Goal: Complete application form

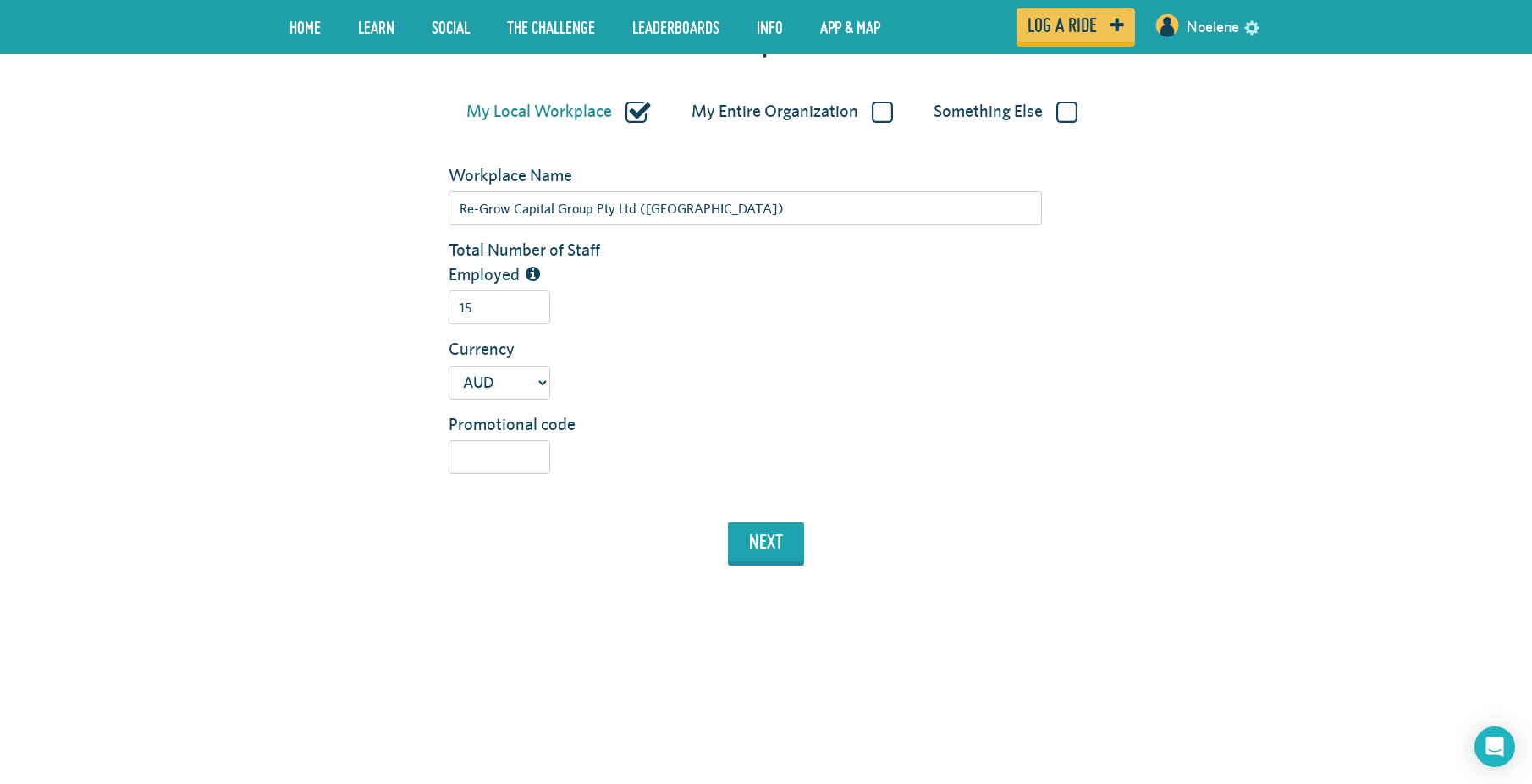
scroll to position [318, 0]
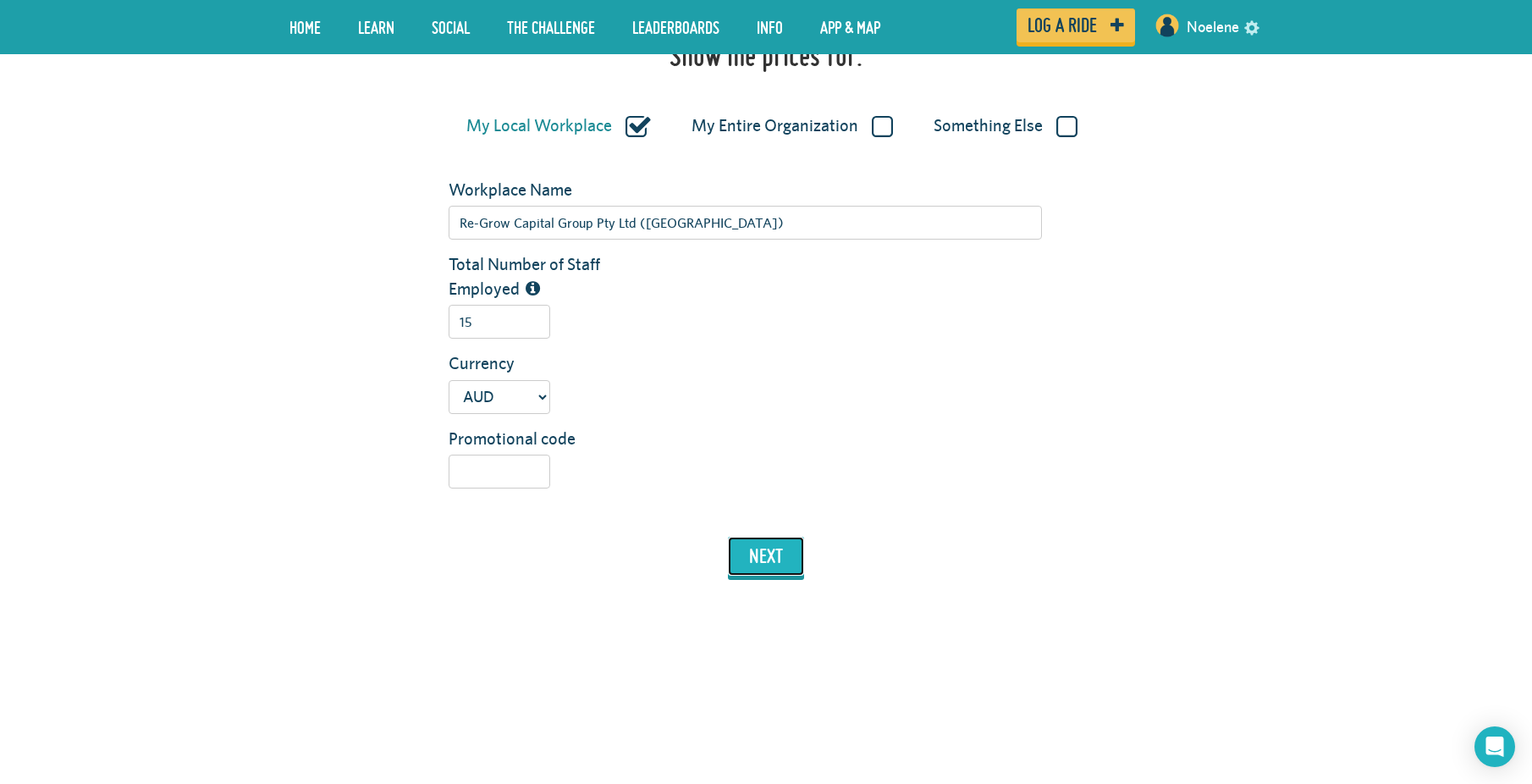
click at [778, 570] on button "next" at bounding box center [766, 556] width 76 height 39
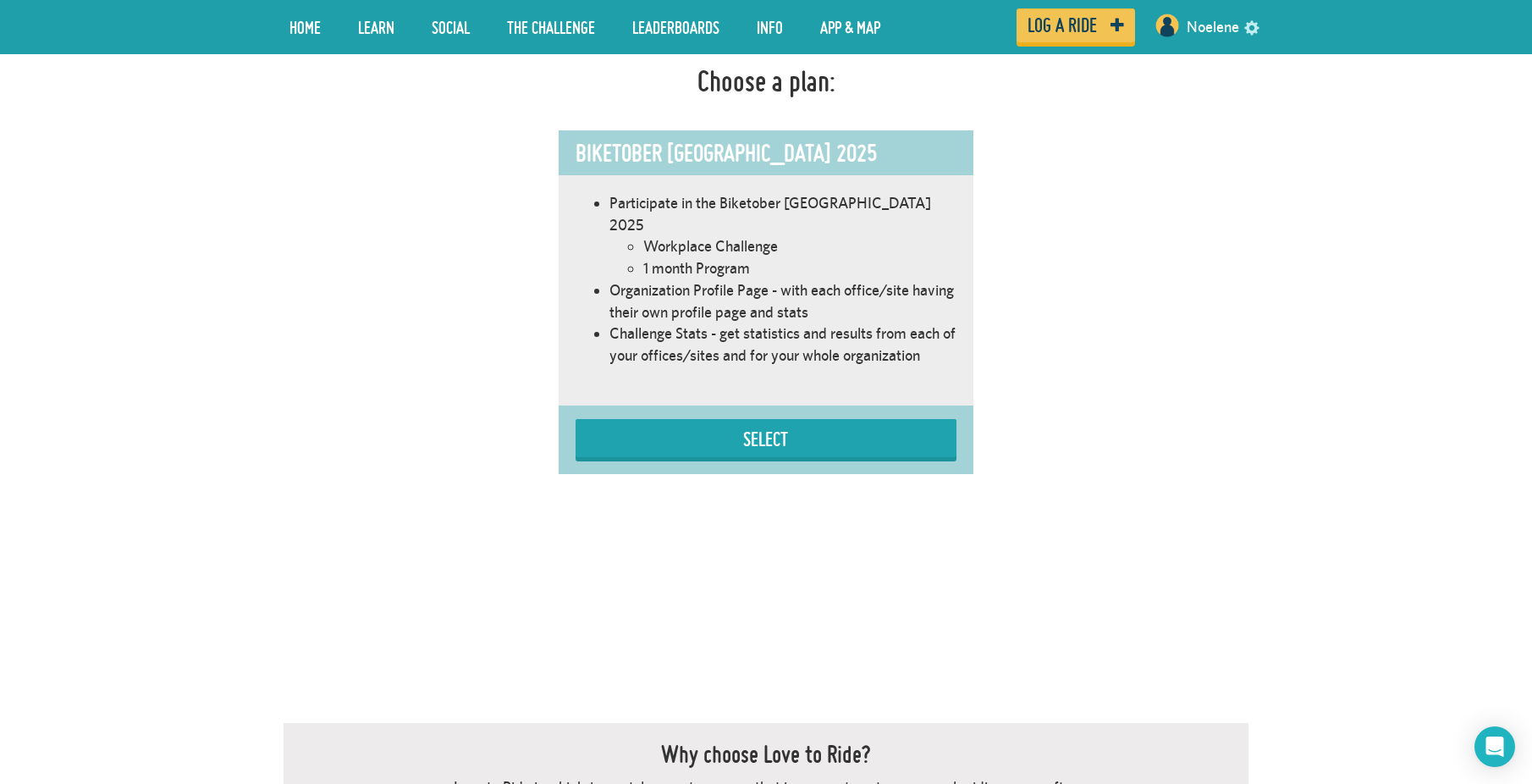
scroll to position [955, 0]
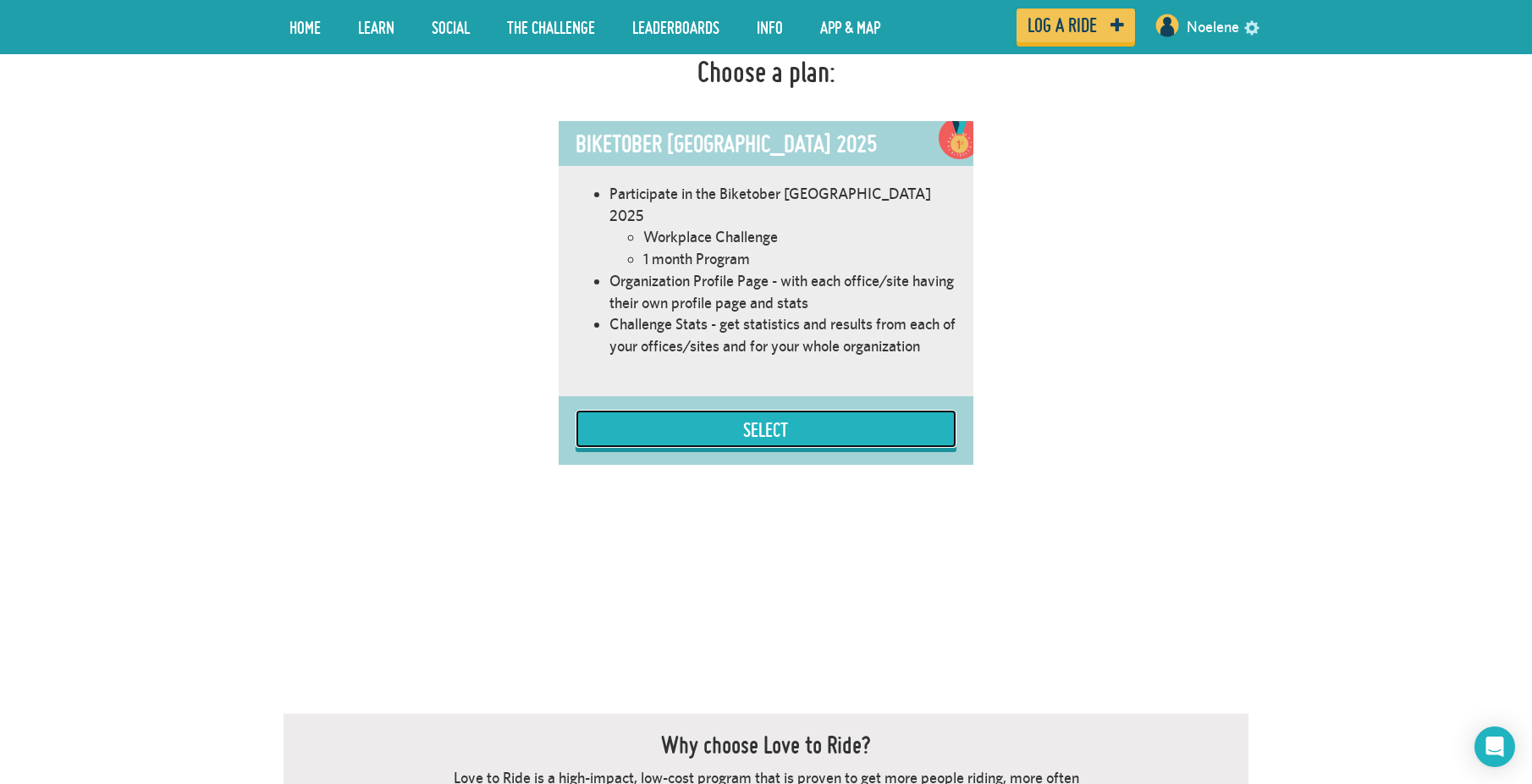
click at [790, 410] on button "Select" at bounding box center [766, 428] width 381 height 38
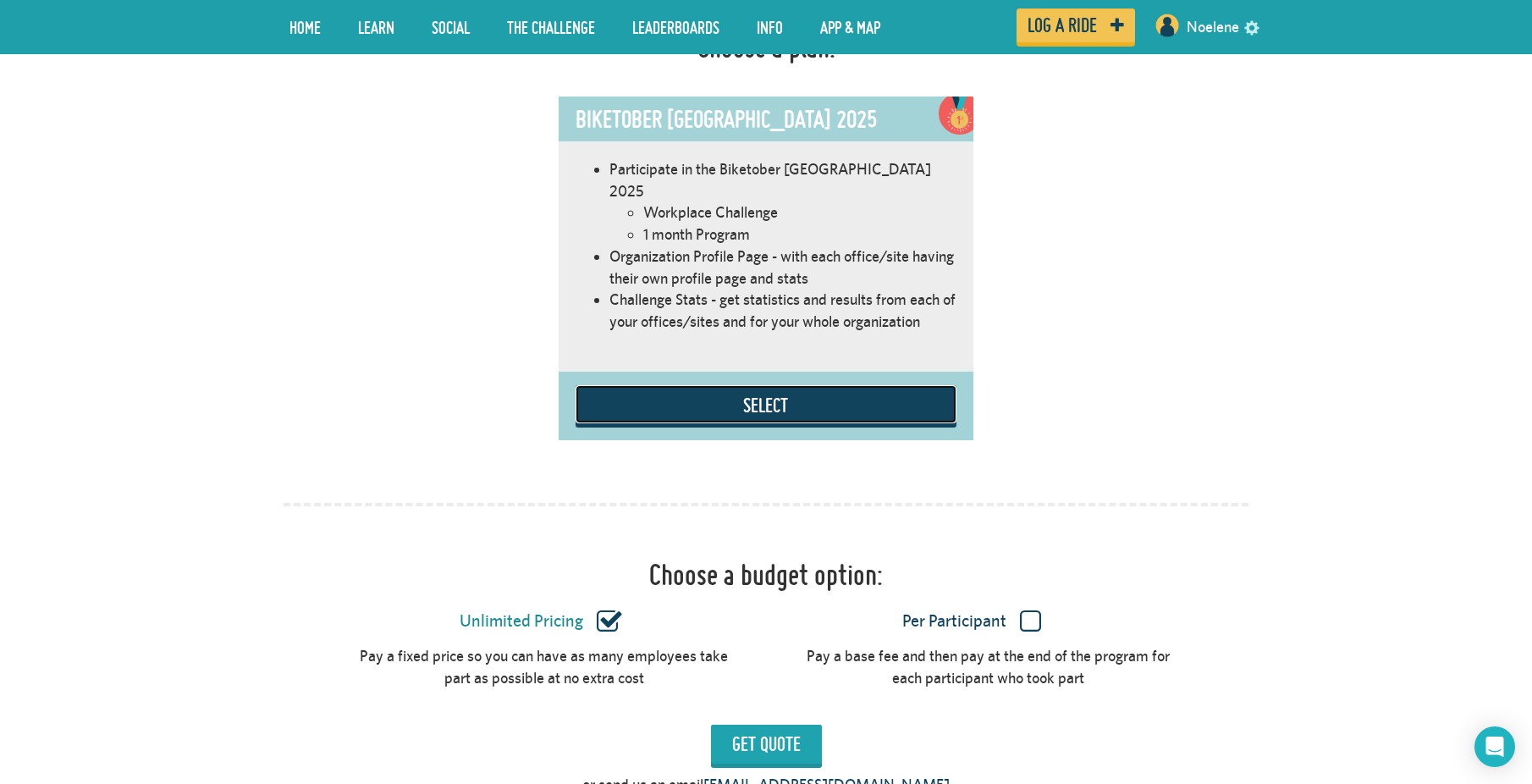
scroll to position [1125, 0]
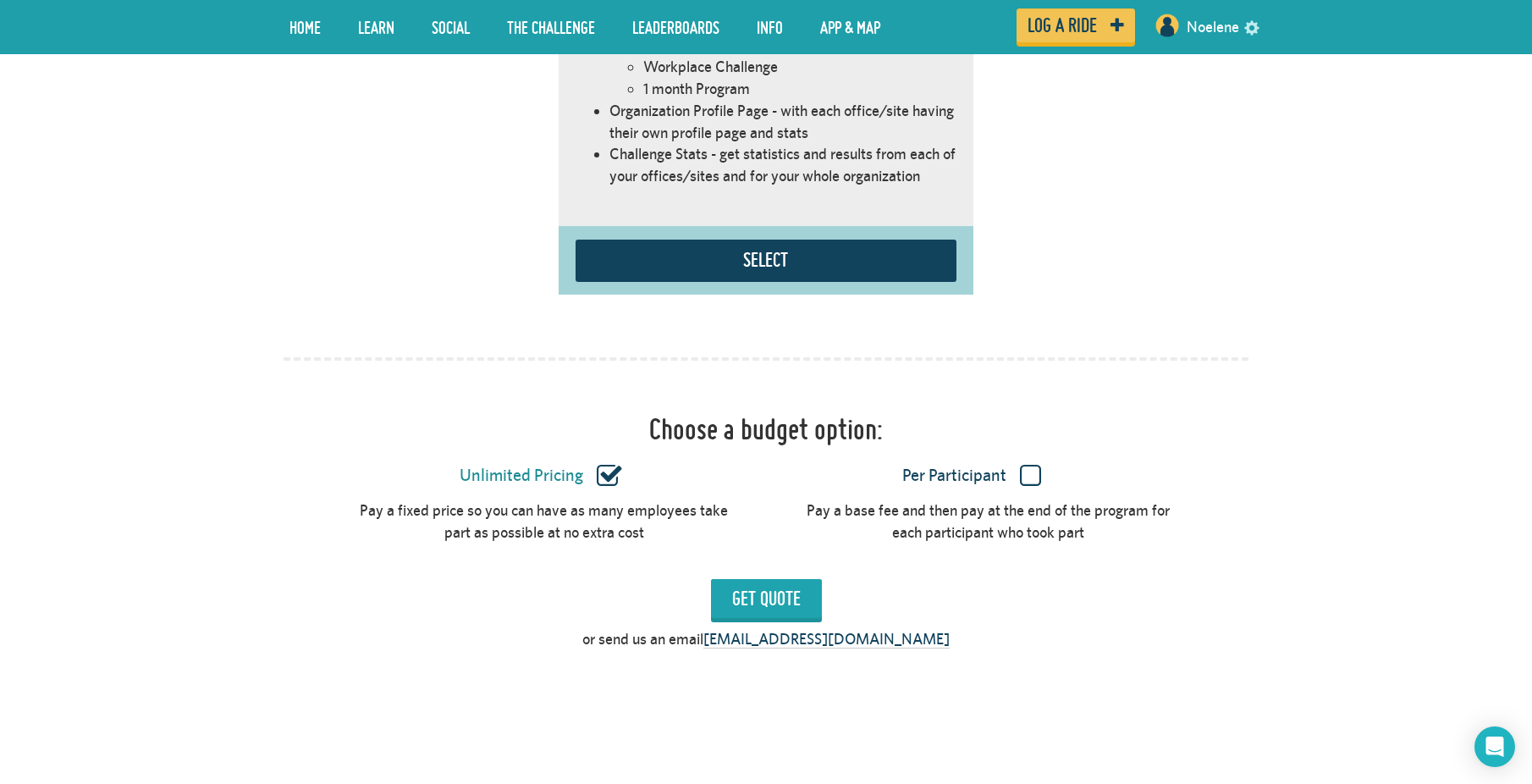
click at [1035, 465] on label "Per Participant" at bounding box center [972, 476] width 384 height 22
click at [0, 0] on input "Per Participant" at bounding box center [0, 0] width 0 height 0
click at [803, 583] on input "Get Quote" at bounding box center [766, 598] width 111 height 39
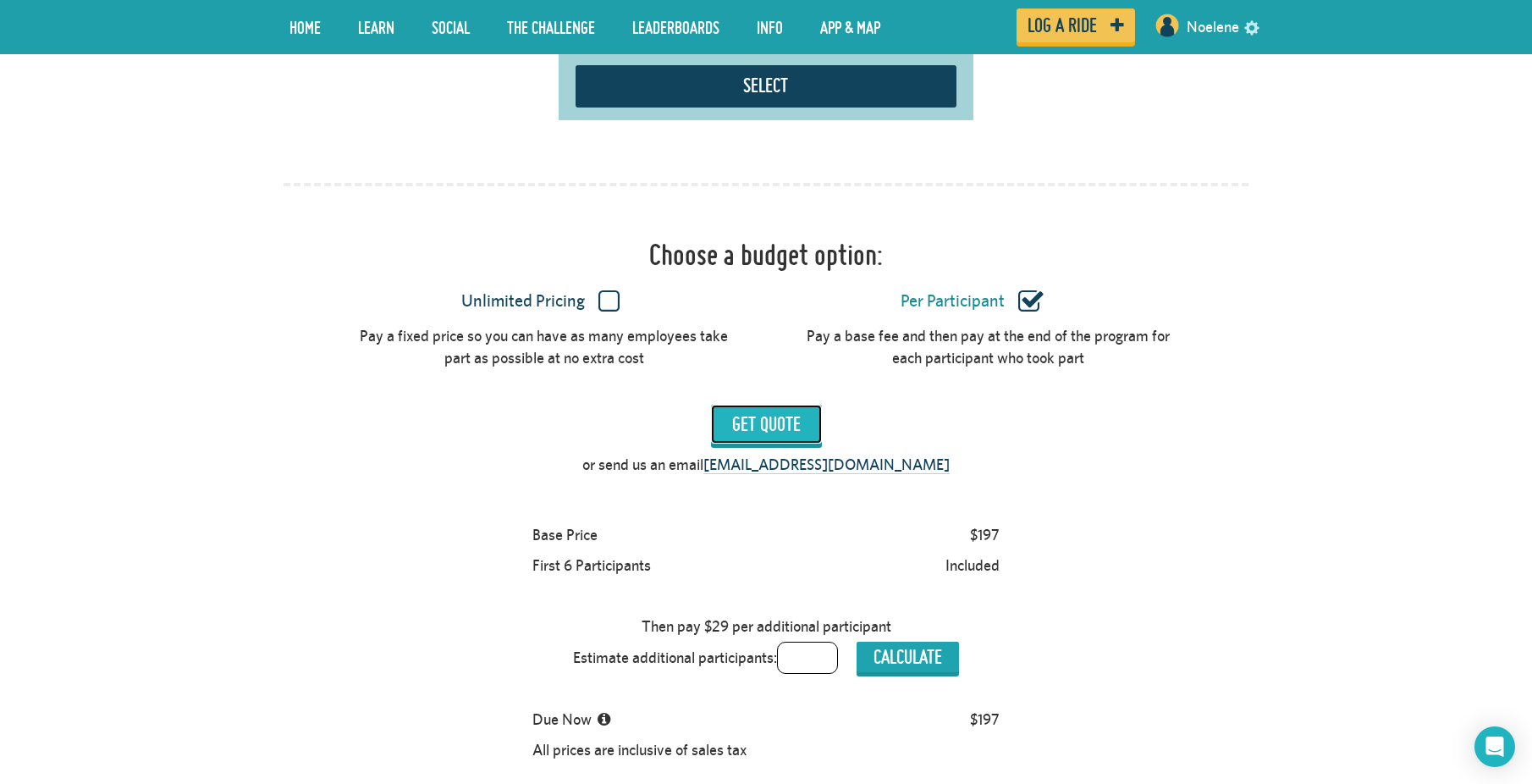
scroll to position [1294, 0]
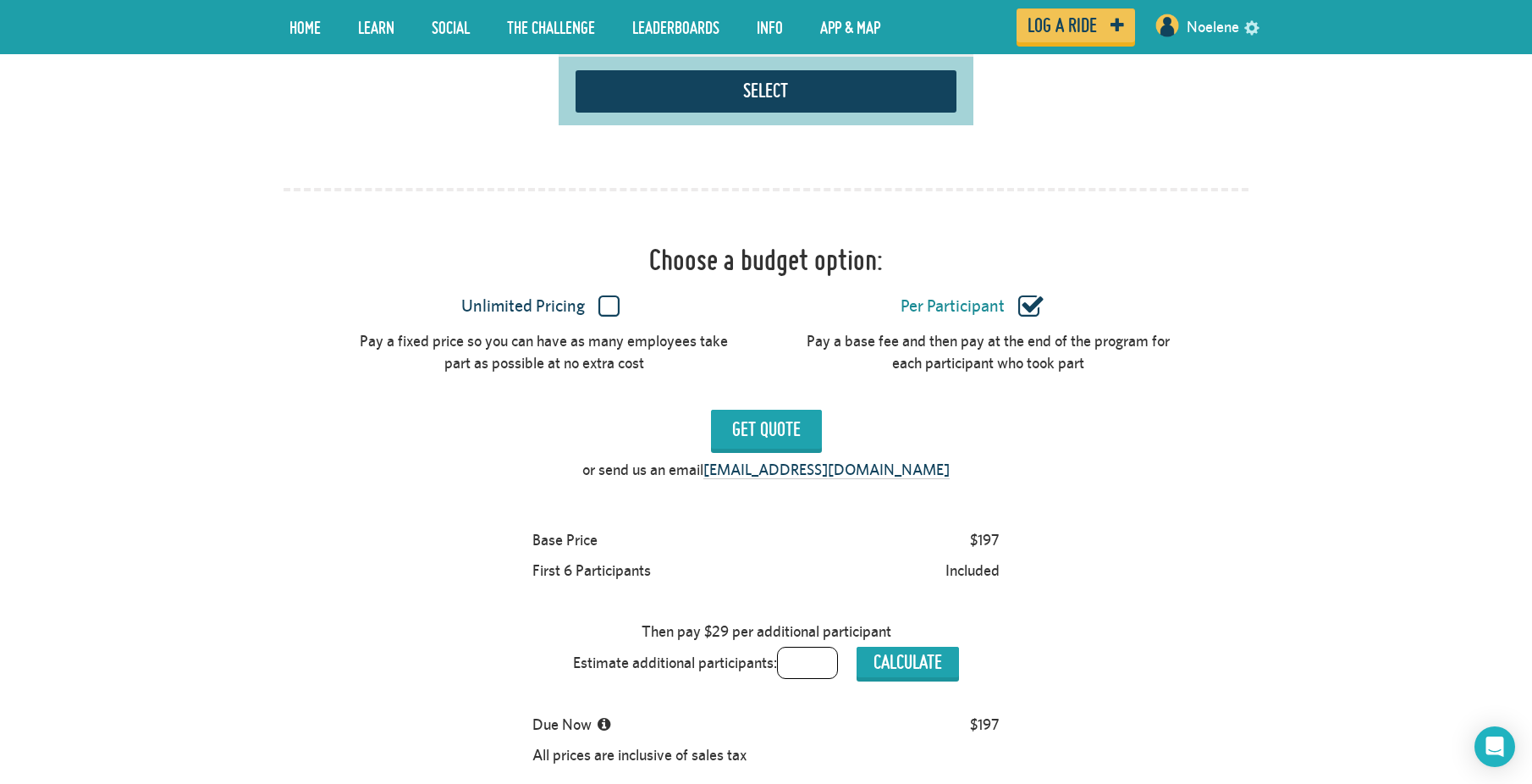
click at [612, 295] on label "Unlimited Pricing" at bounding box center [541, 306] width 384 height 22
click at [0, 0] on input "Unlimited Pricing" at bounding box center [0, 0] width 0 height 0
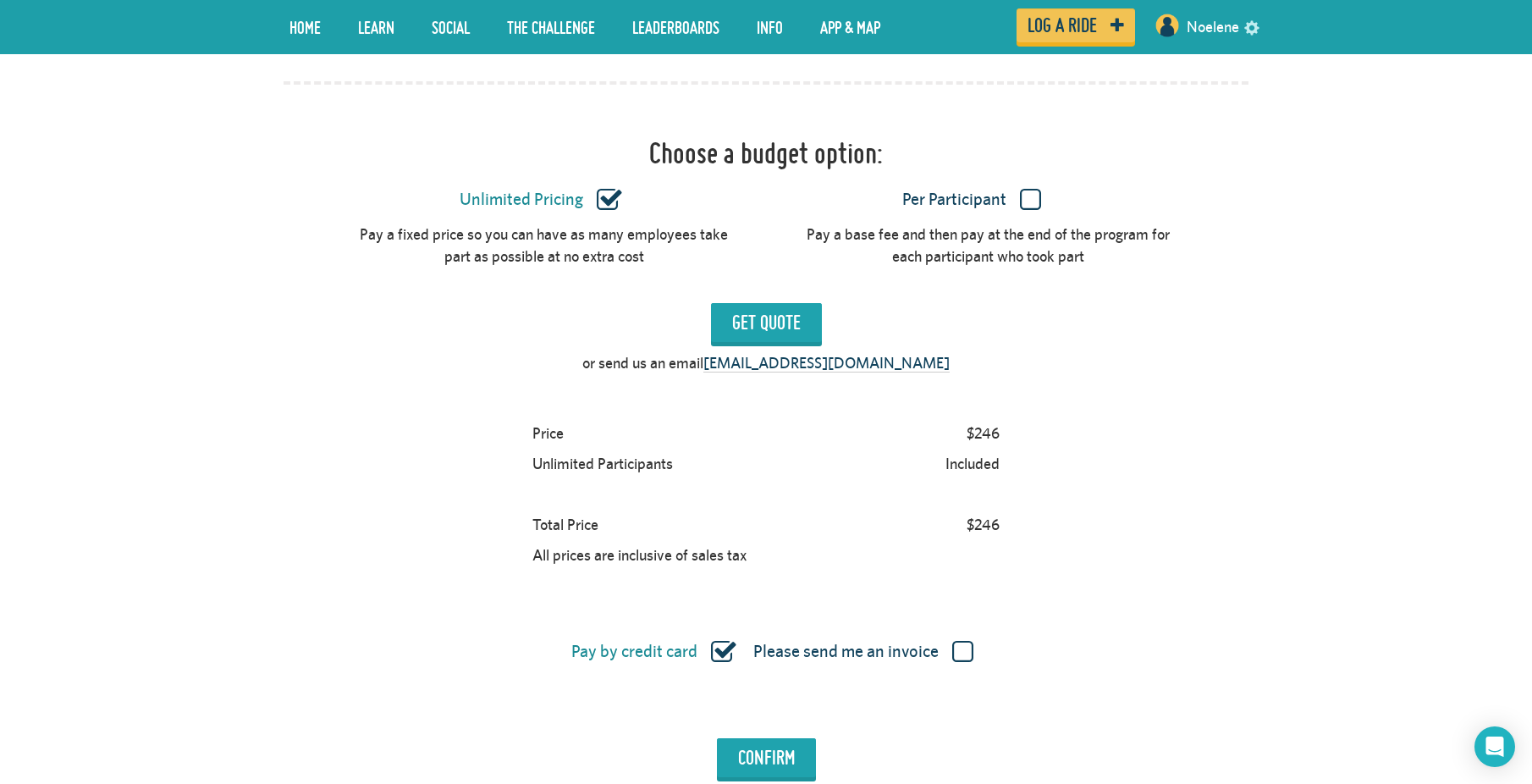
scroll to position [1378, 0]
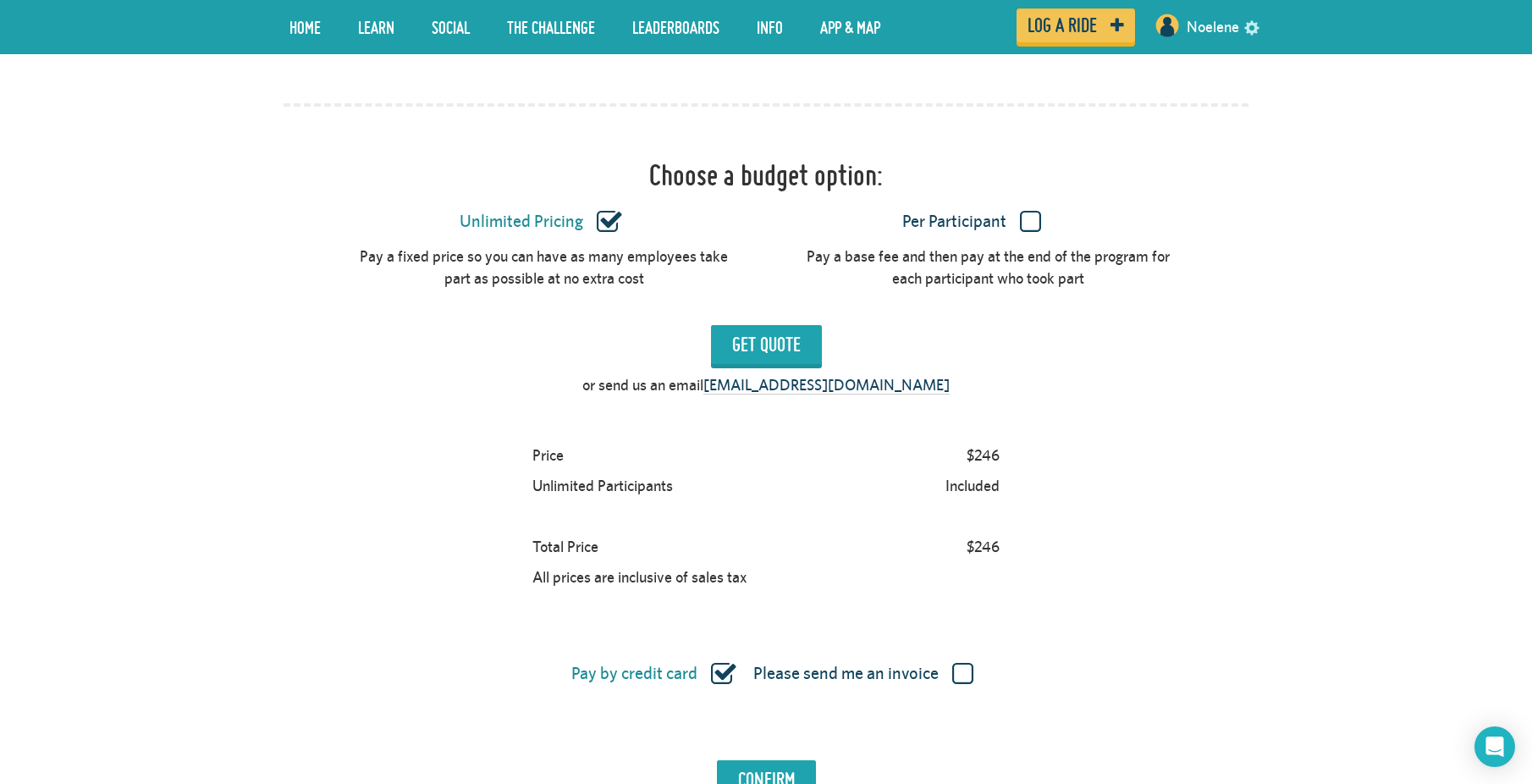
click at [1036, 211] on label "Per Participant" at bounding box center [972, 222] width 384 height 22
click at [0, 0] on input "Per Participant" at bounding box center [0, 0] width 0 height 0
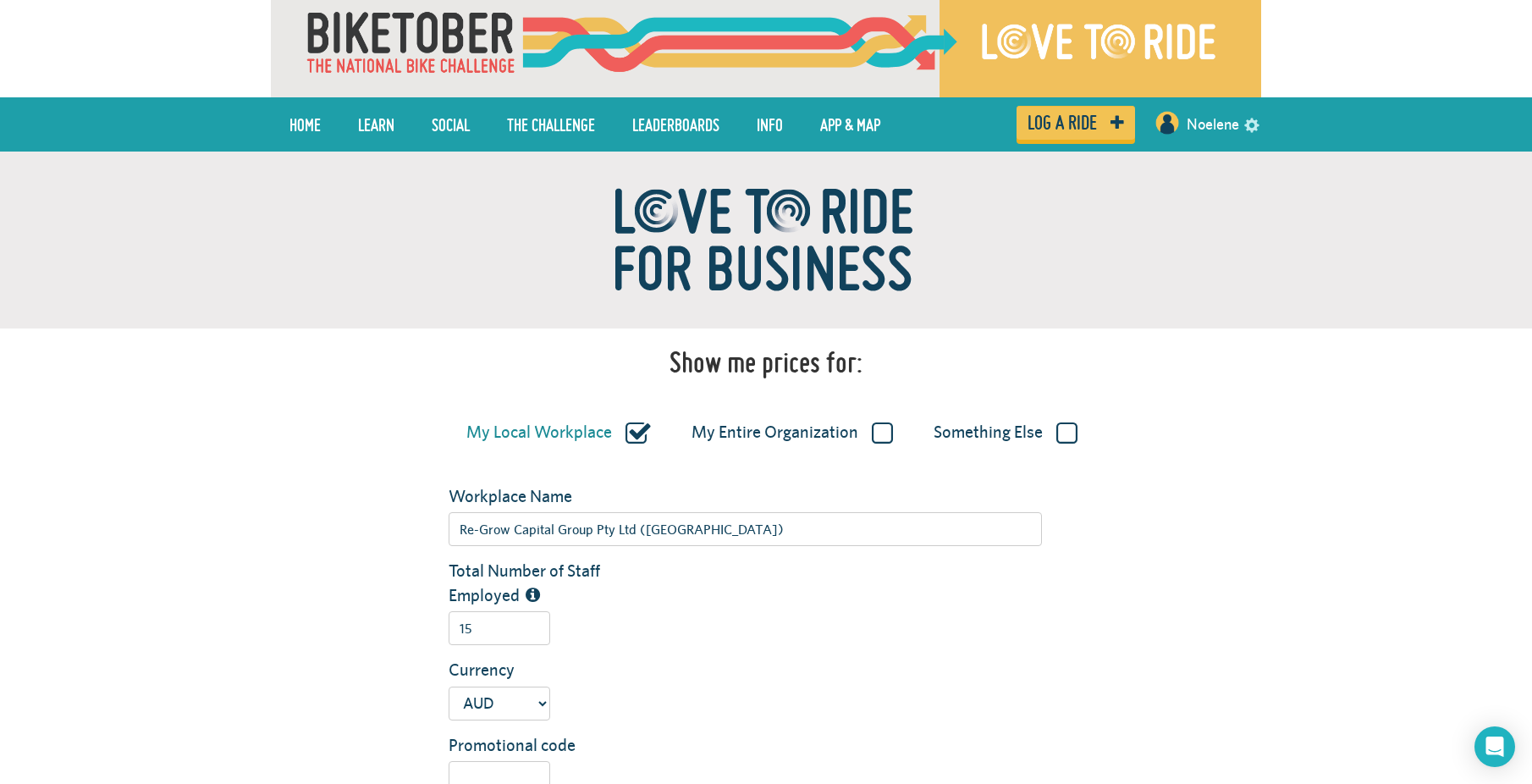
scroll to position [0, 0]
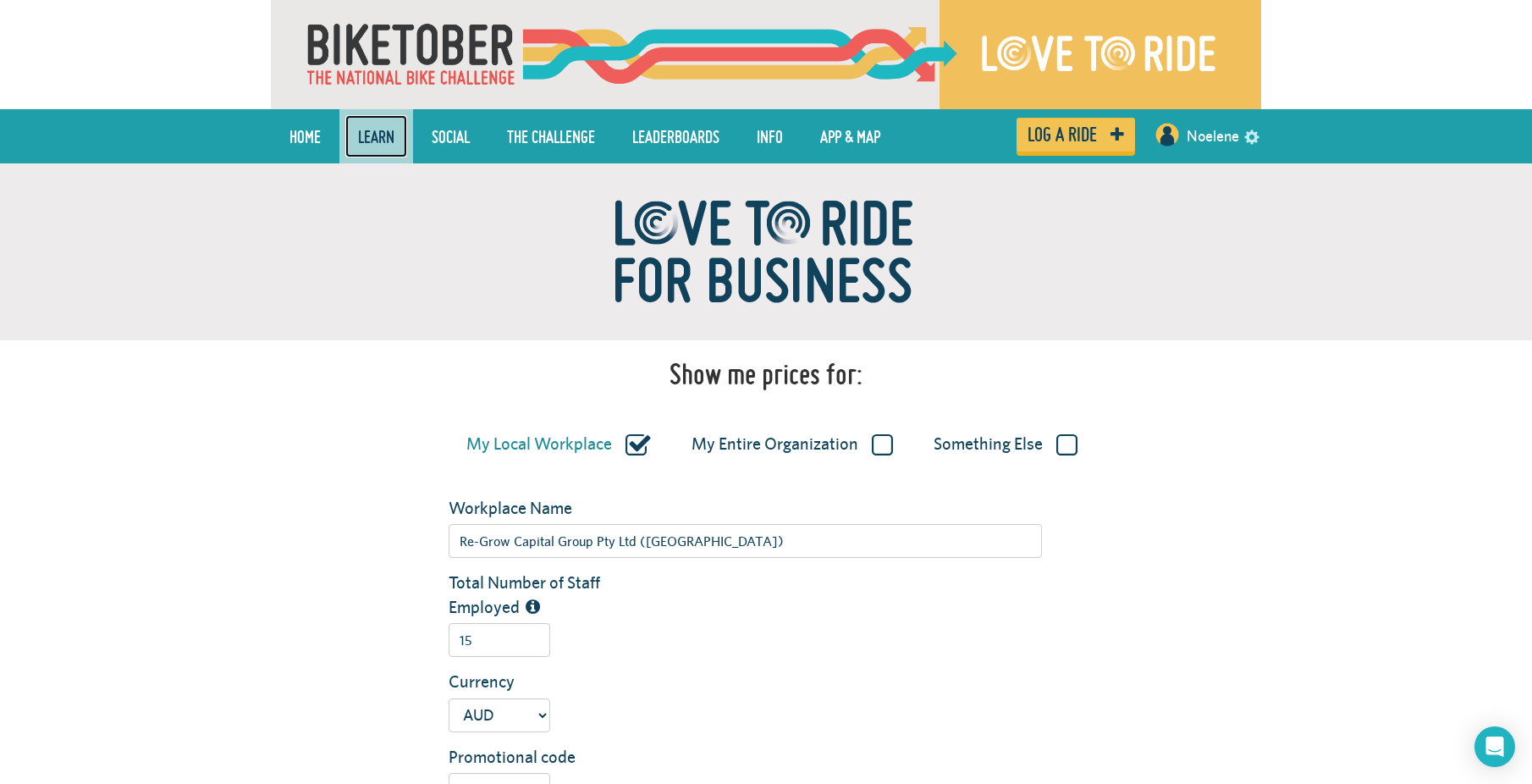
click at [363, 137] on link "LEARN" at bounding box center [375, 136] width 62 height 43
